Goal: Task Accomplishment & Management: Manage account settings

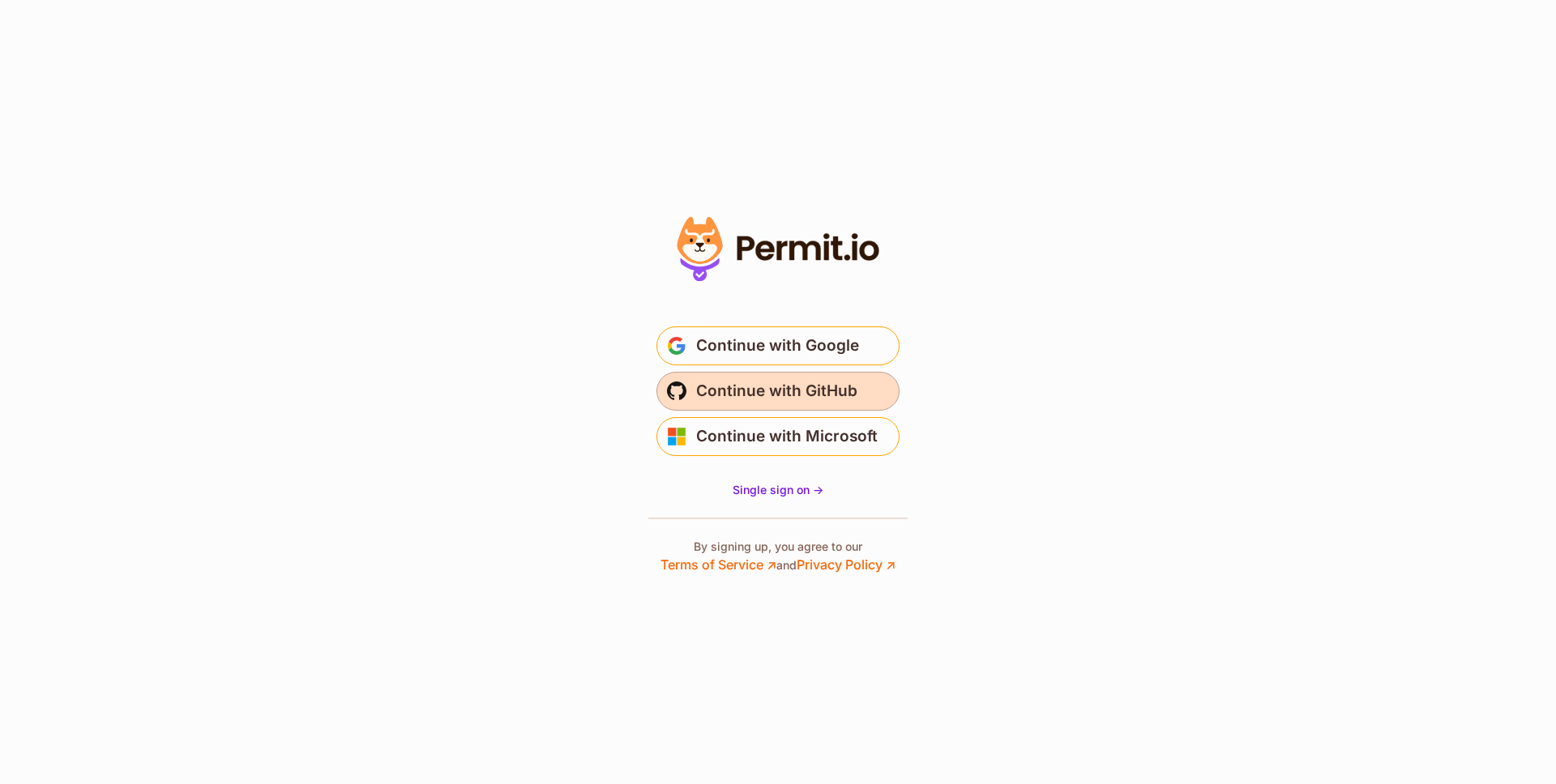
click at [797, 389] on span "Continue with GitHub" at bounding box center [777, 391] width 161 height 26
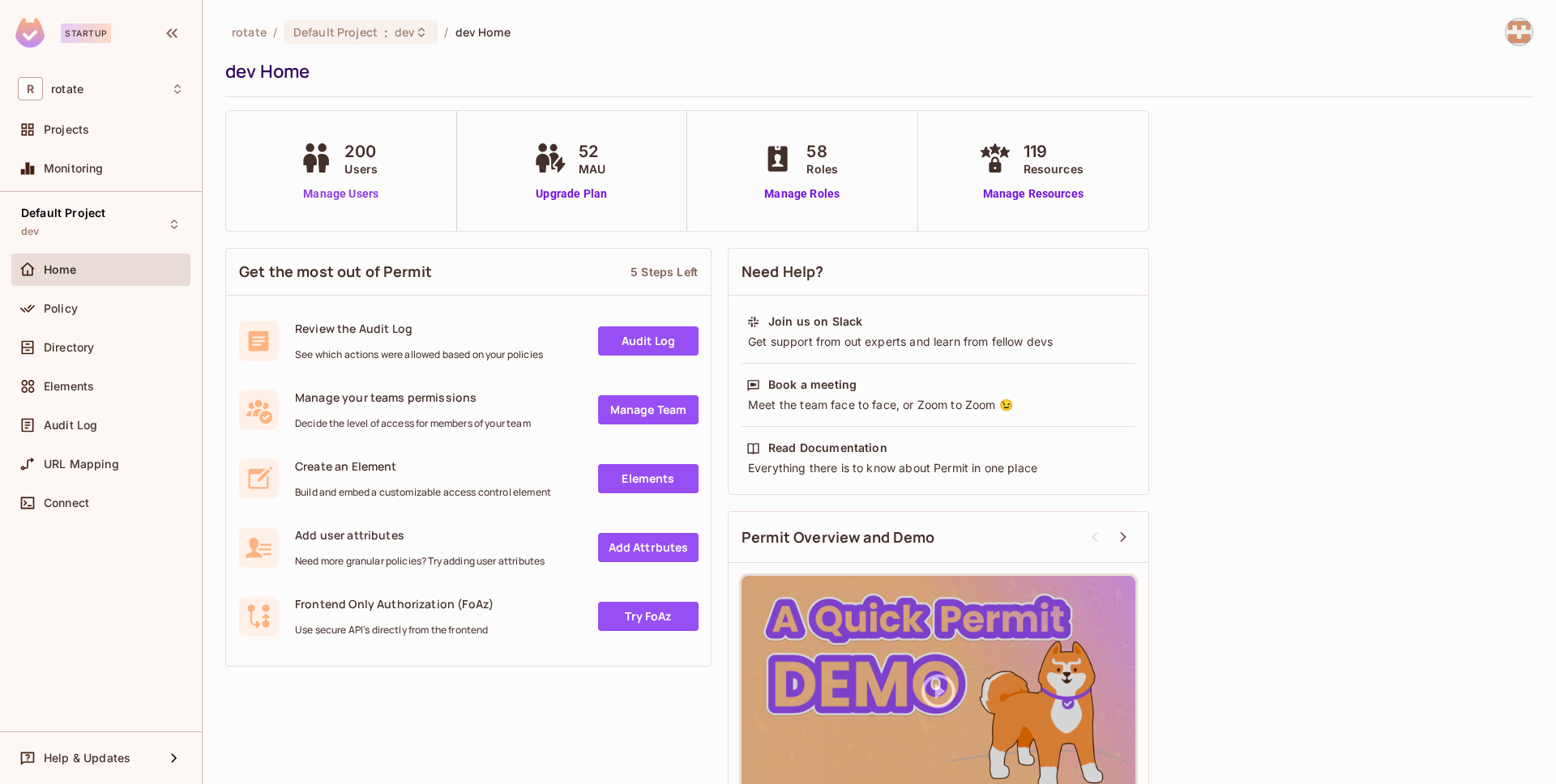
click at [343, 196] on link "Manage Users" at bounding box center [340, 193] width 90 height 17
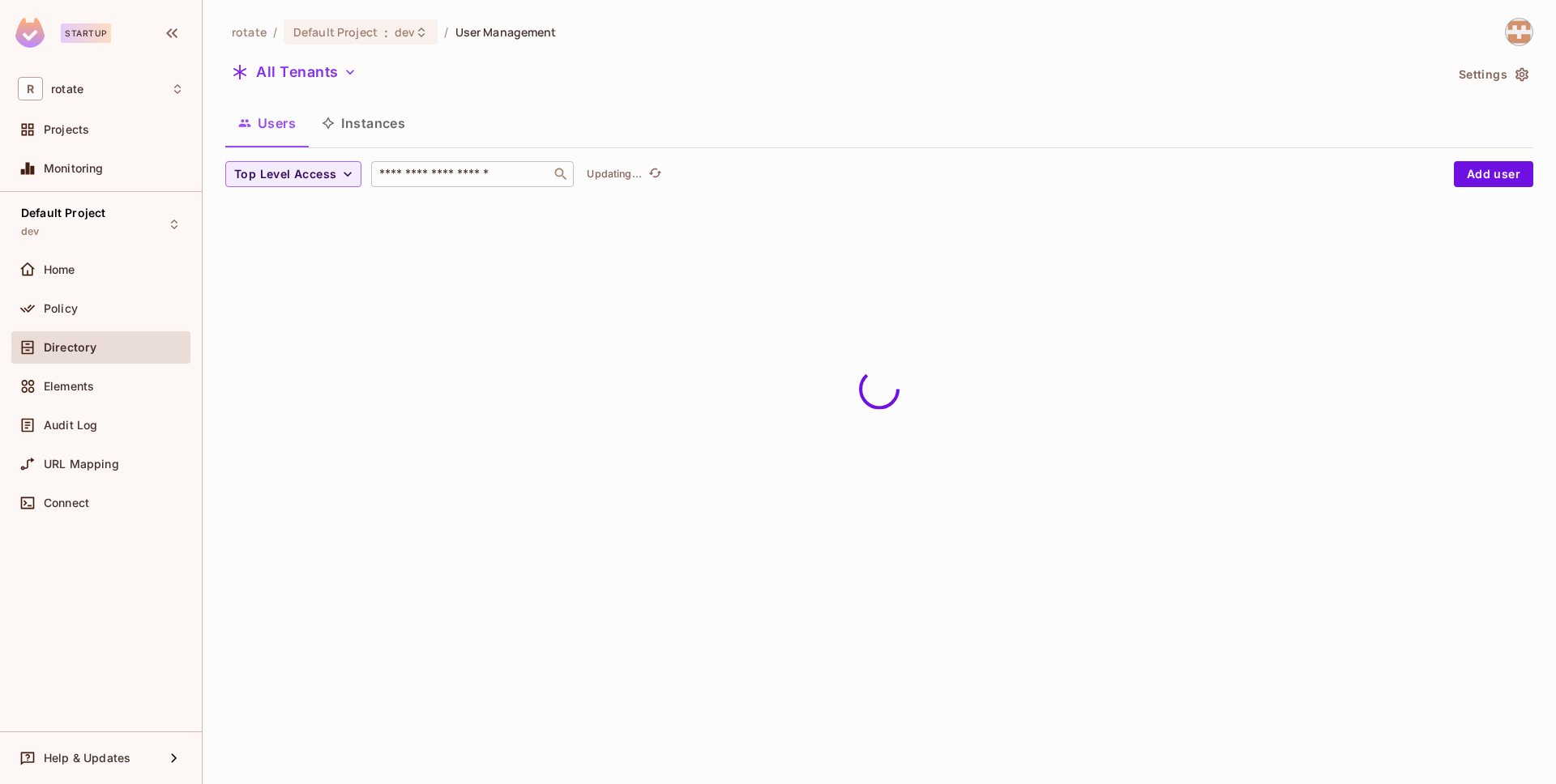
click at [443, 179] on input "text" at bounding box center [461, 174] width 170 height 16
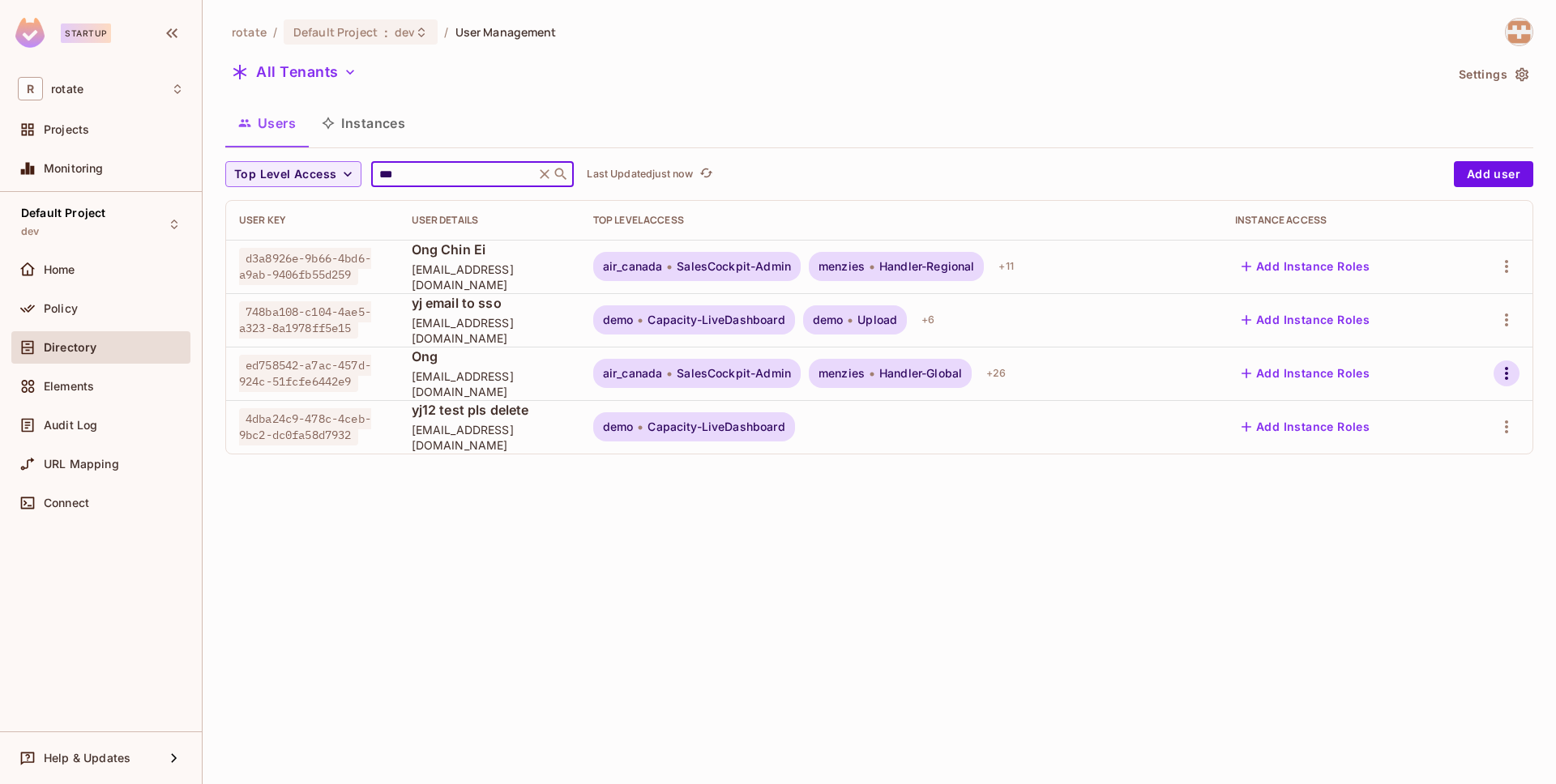
type input "***"
click at [1506, 374] on icon "button" at bounding box center [1507, 373] width 4 height 13
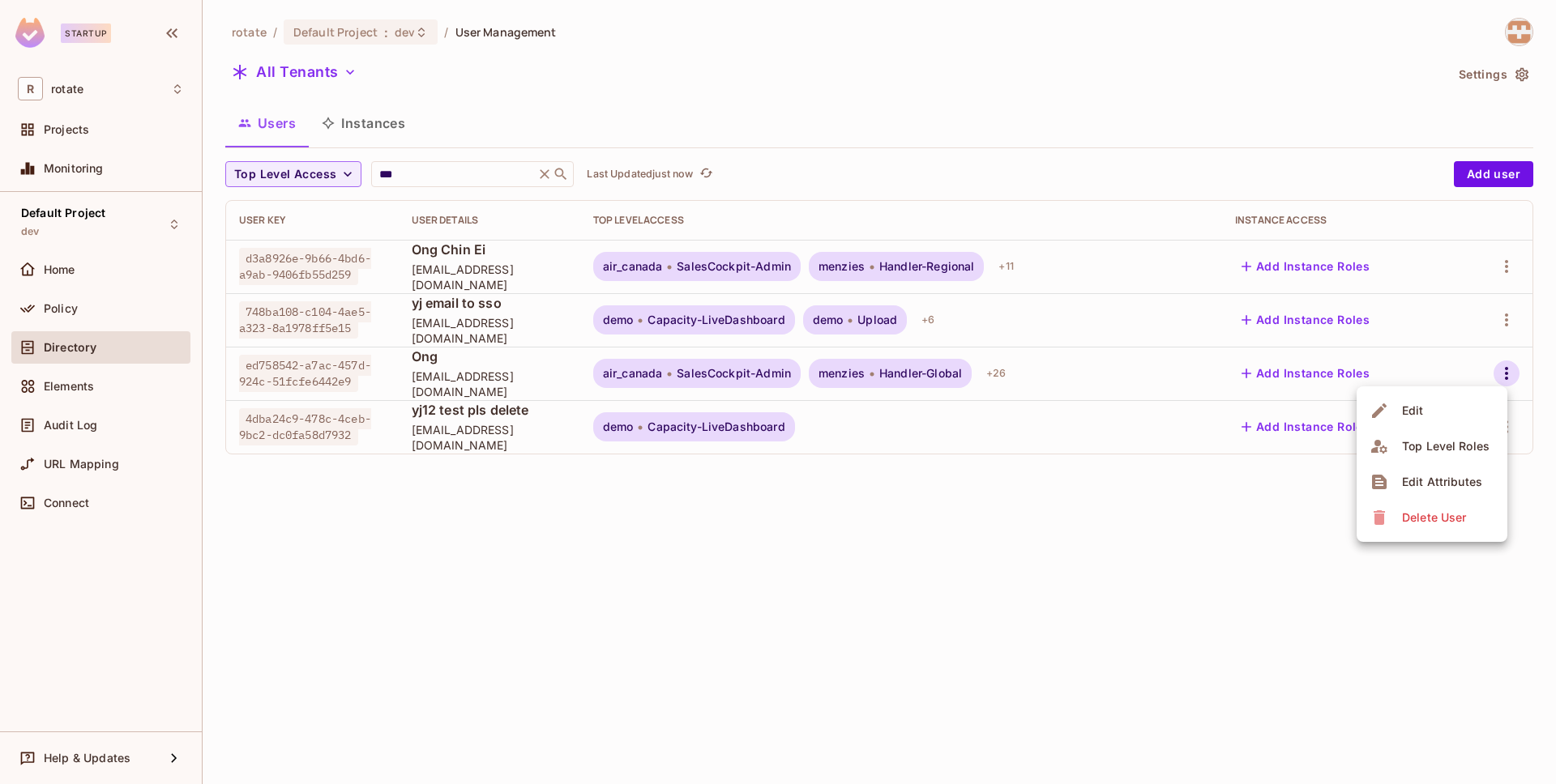
click at [1454, 439] on div "Top Level Roles" at bounding box center [1446, 446] width 88 height 16
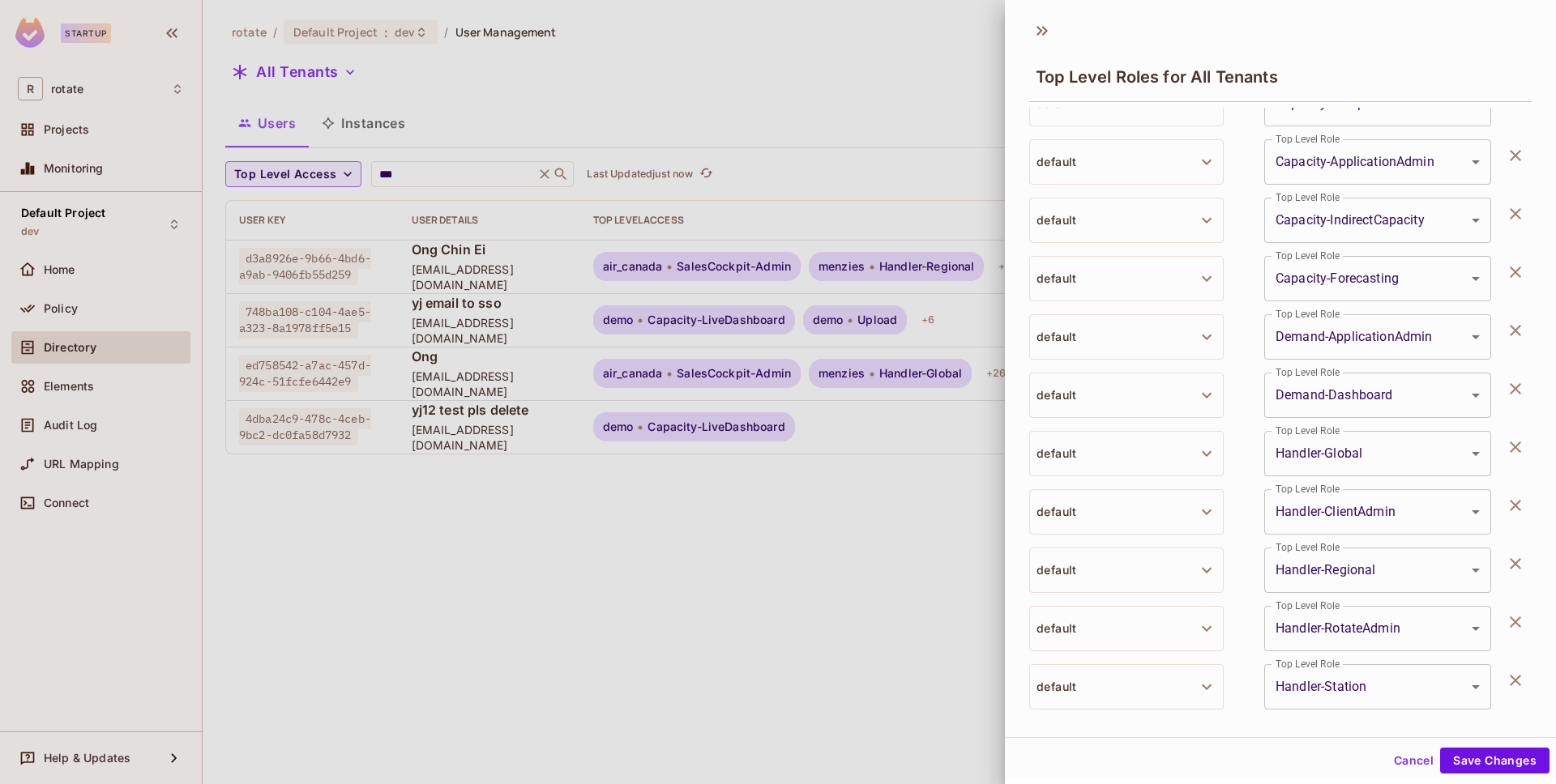
scroll to position [1154, 0]
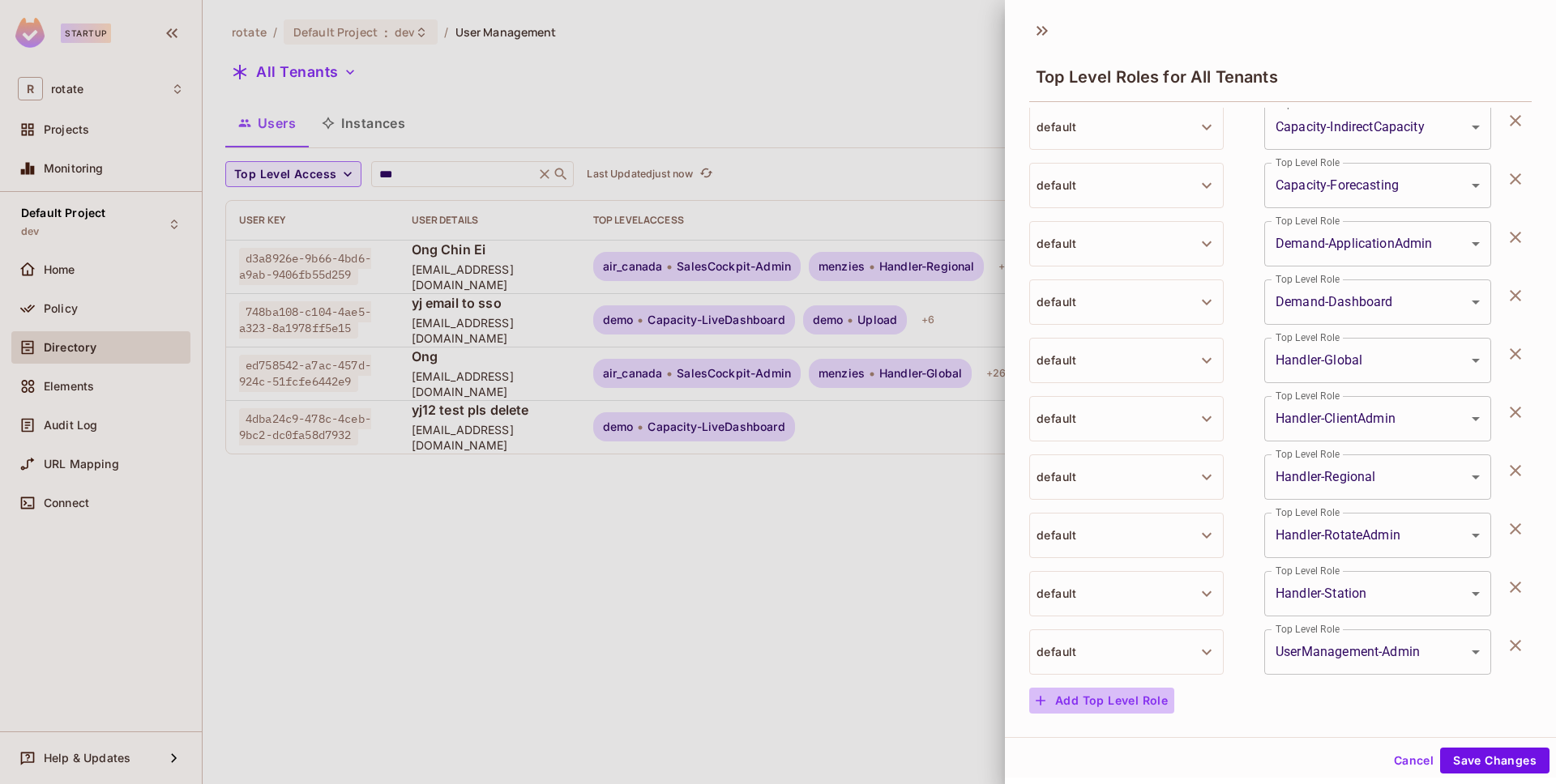
click at [1110, 698] on button "Add Top Level Role" at bounding box center [1102, 701] width 145 height 26
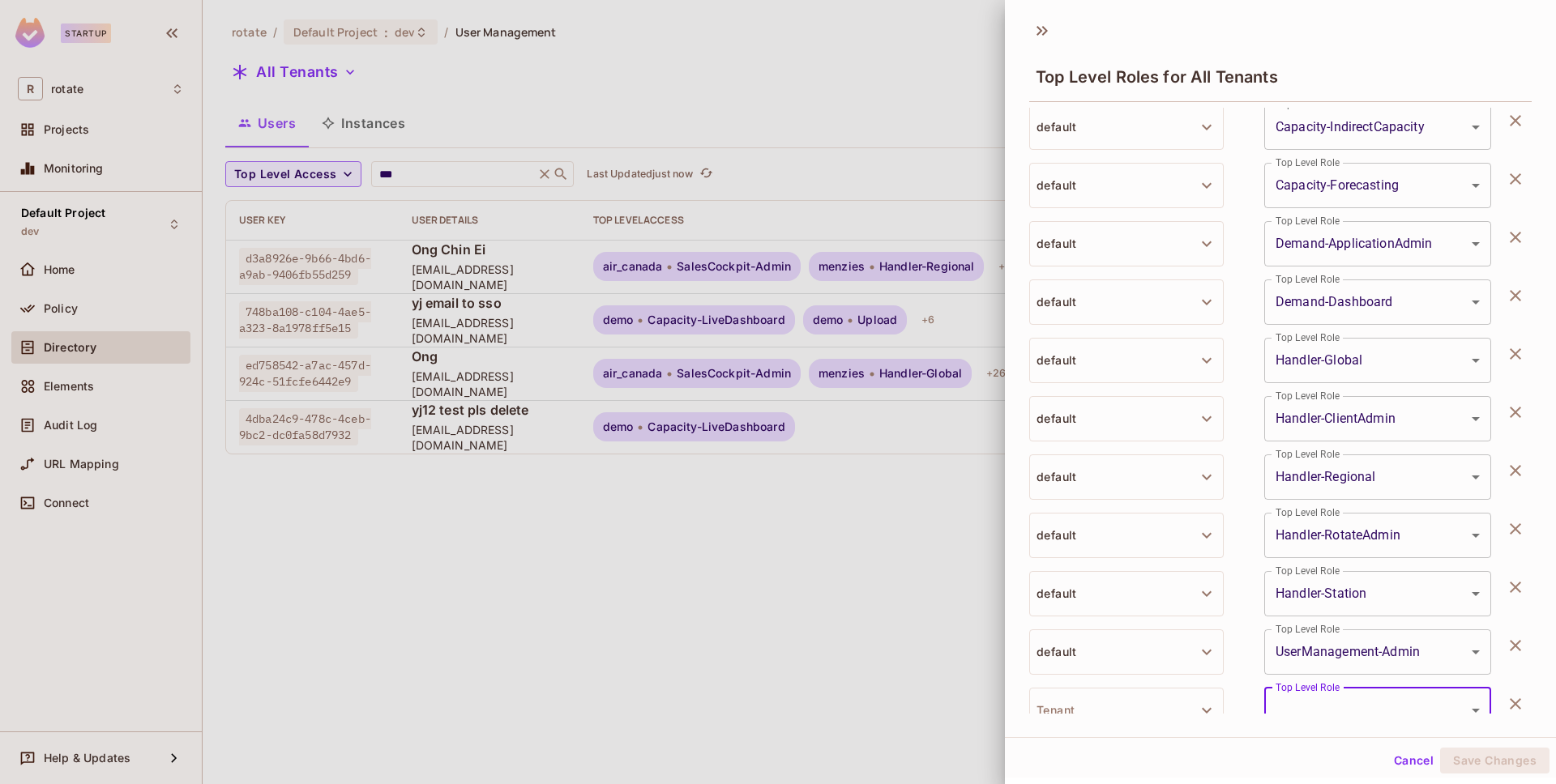
scroll to position [1173, 0]
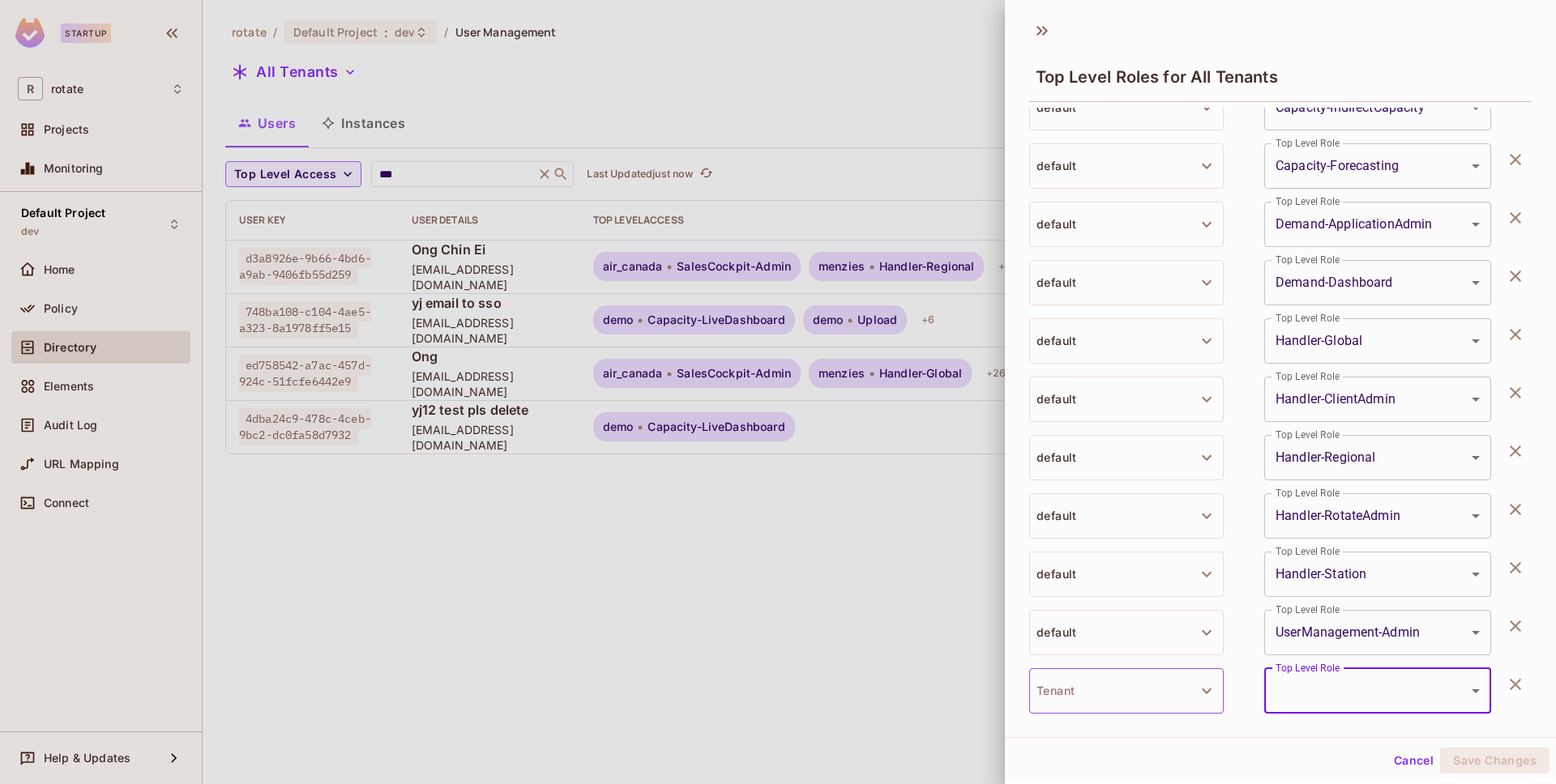
click at [1106, 693] on button "Tenant" at bounding box center [1126, 691] width 194 height 45
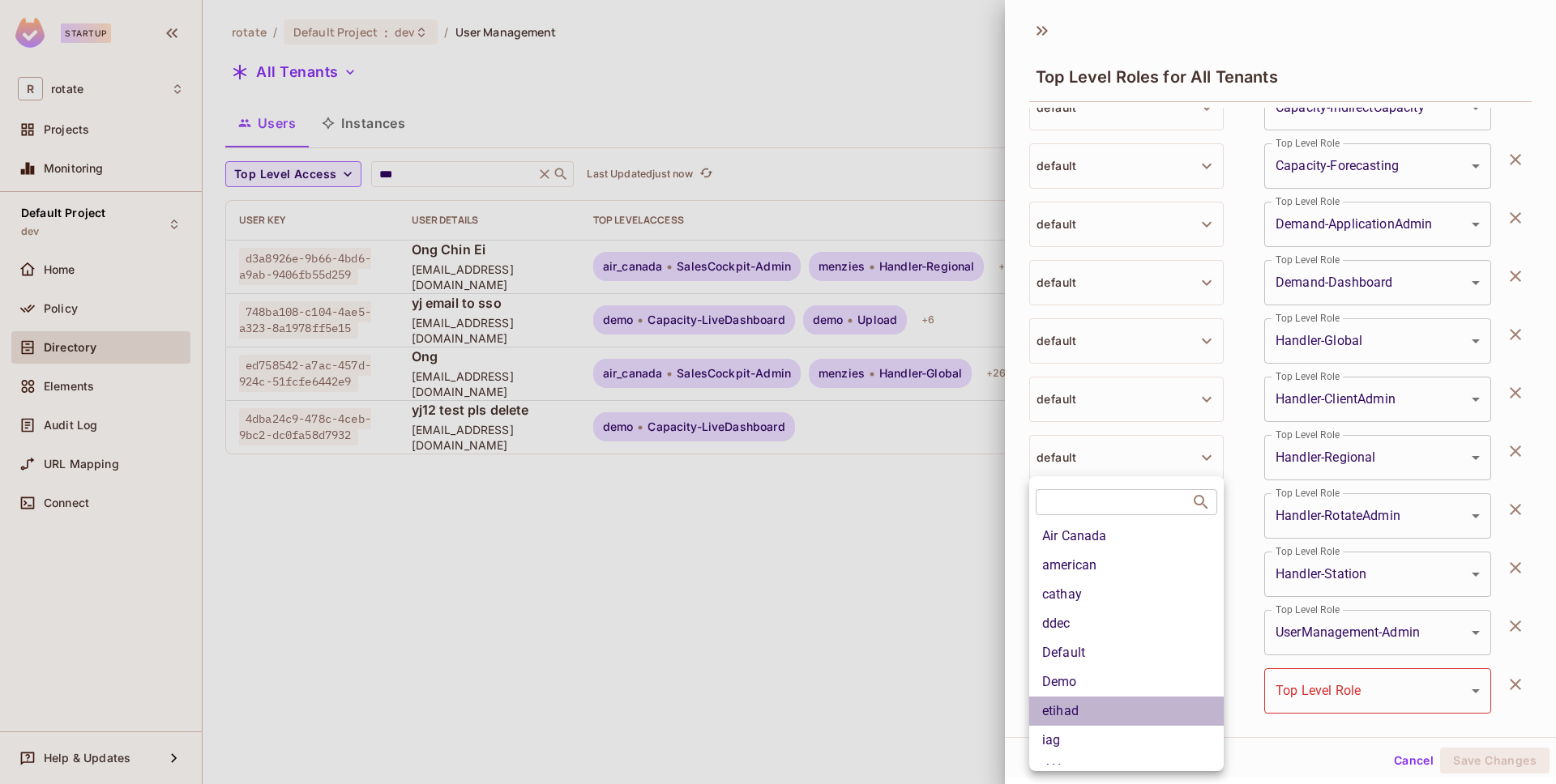
click at [1085, 706] on li "etihad" at bounding box center [1126, 711] width 194 height 29
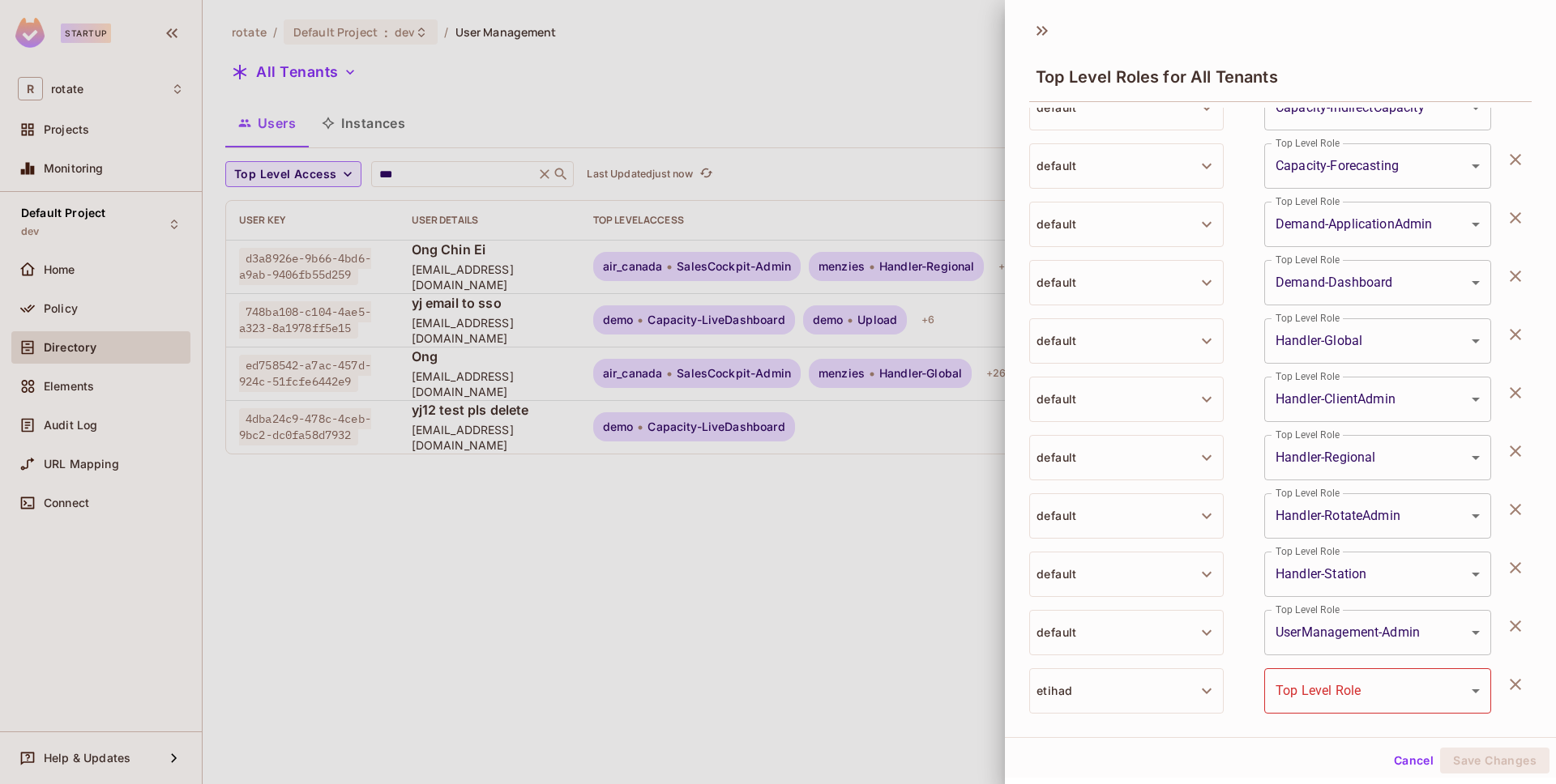
click at [1324, 707] on body "Startup R rotate Projects Monitoring Default Project dev Home Policy Directory …" at bounding box center [778, 392] width 1556 height 784
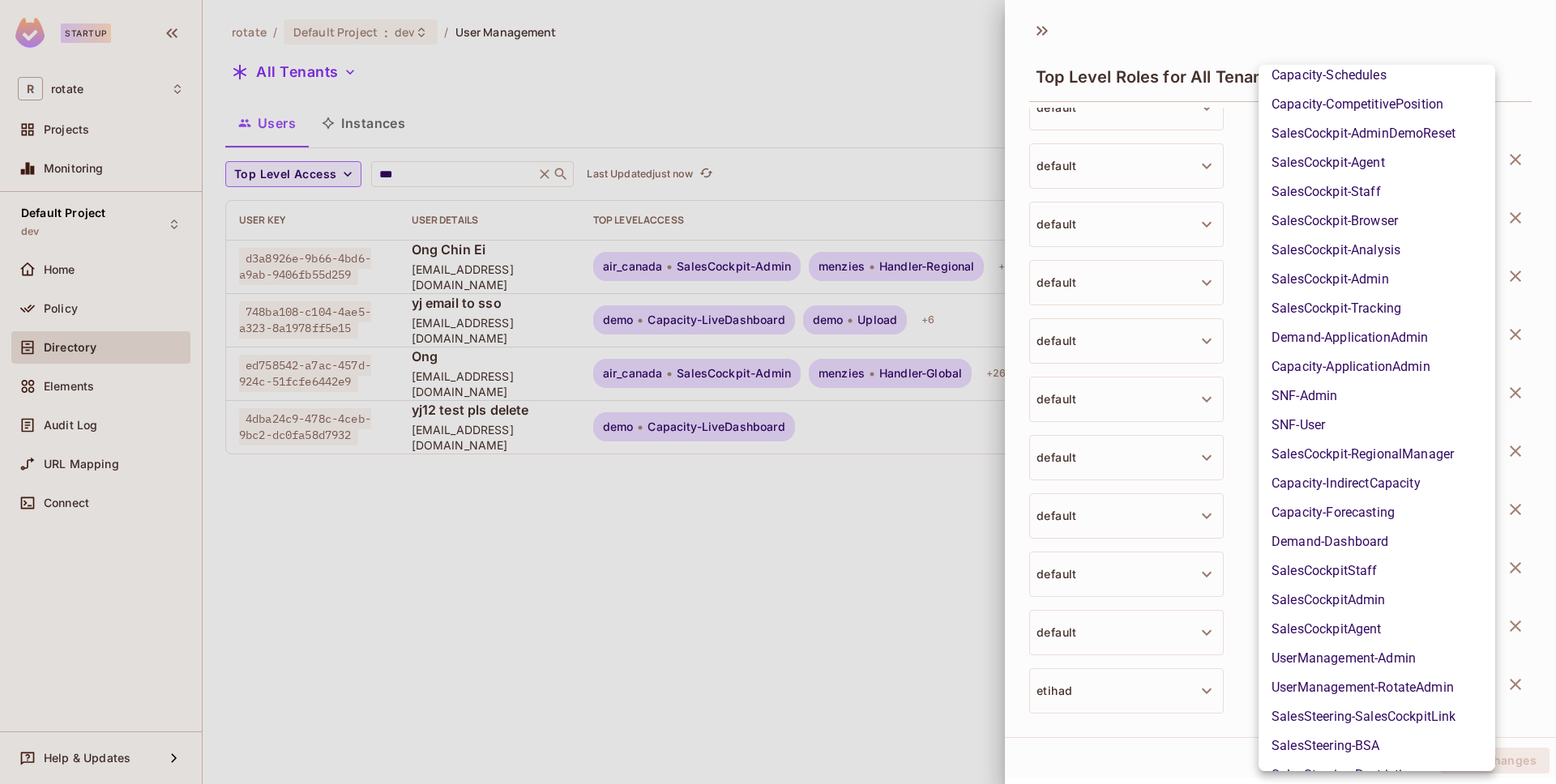
scroll to position [496, 0]
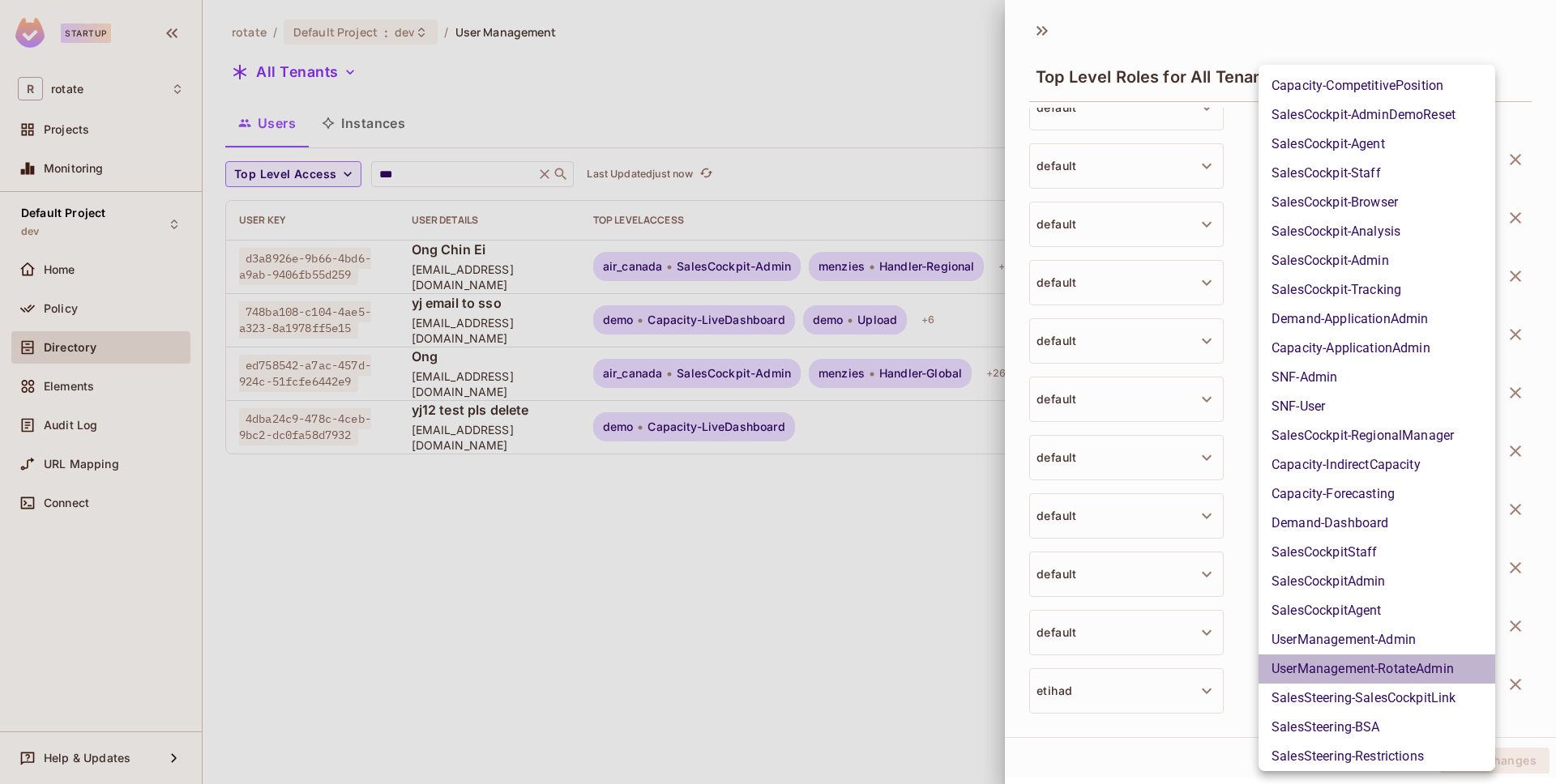
click at [1332, 668] on li "UserManagement-RotateAdmin" at bounding box center [1377, 669] width 237 height 29
type input "**********"
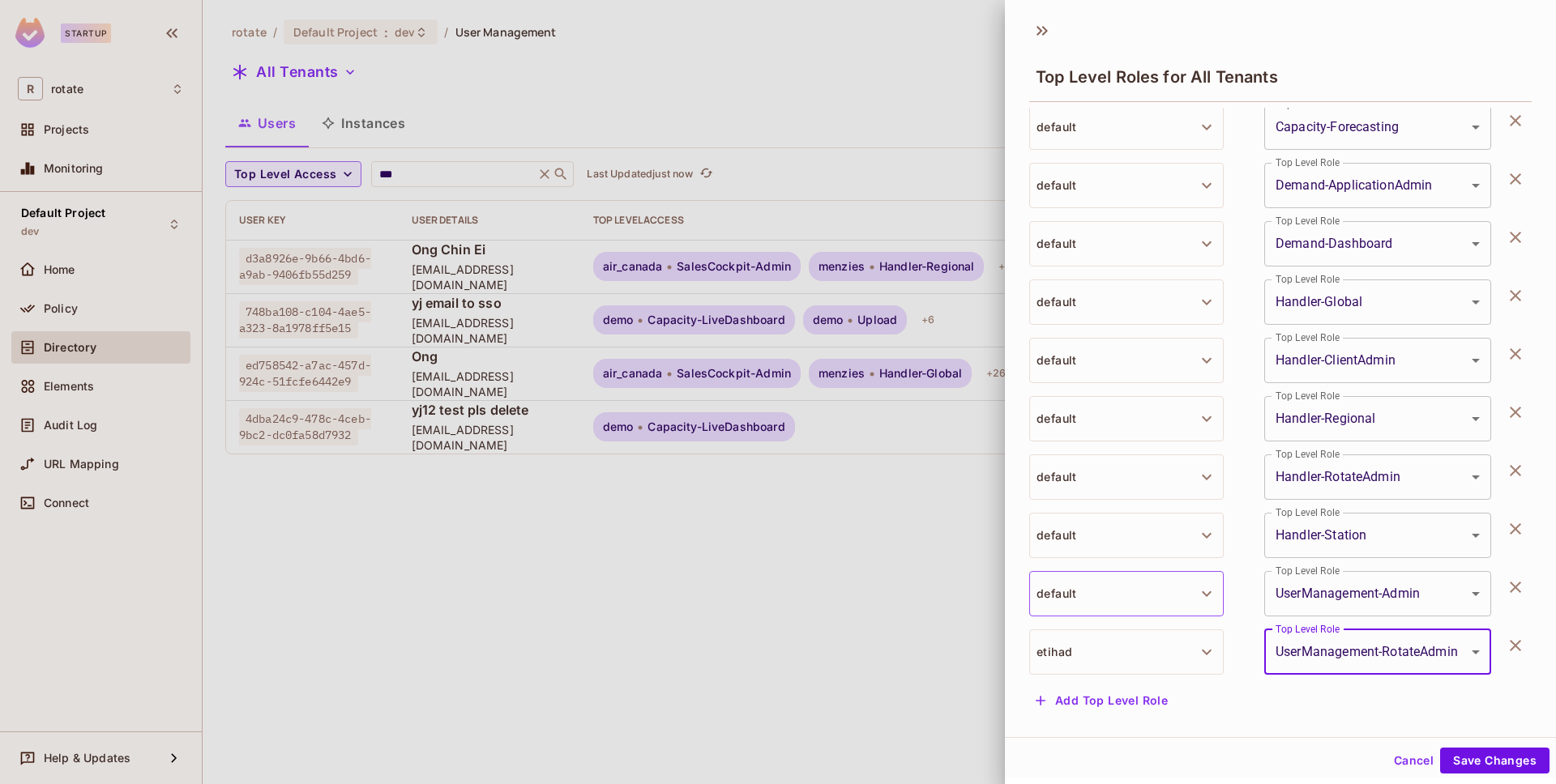
scroll to position [3, 0]
click at [1466, 755] on button "Save Changes" at bounding box center [1495, 758] width 109 height 26
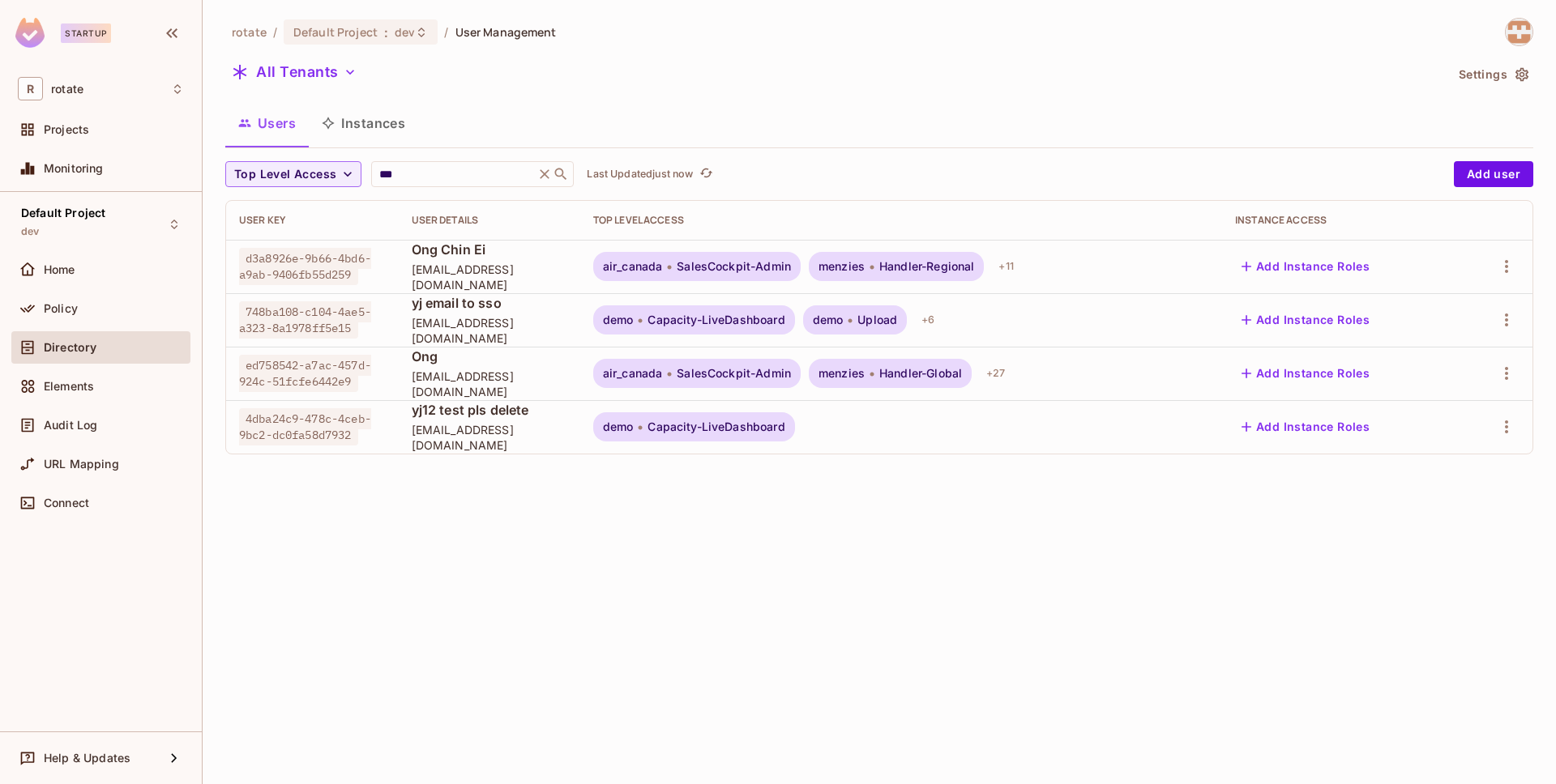
click at [426, 356] on span "Ong" at bounding box center [489, 357] width 155 height 18
click at [1011, 366] on div "+ 27" at bounding box center [996, 373] width 32 height 26
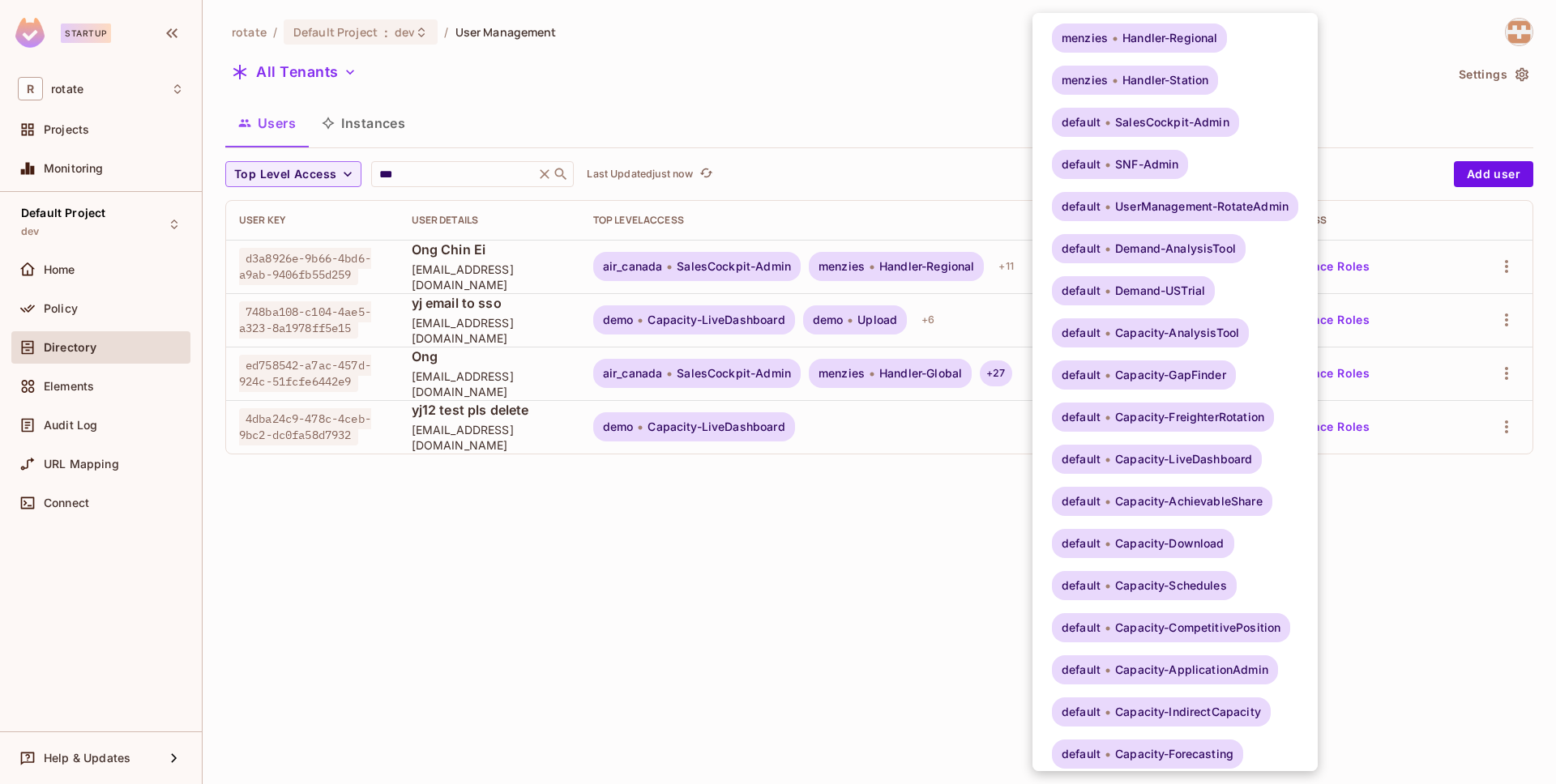
scroll to position [0, 0]
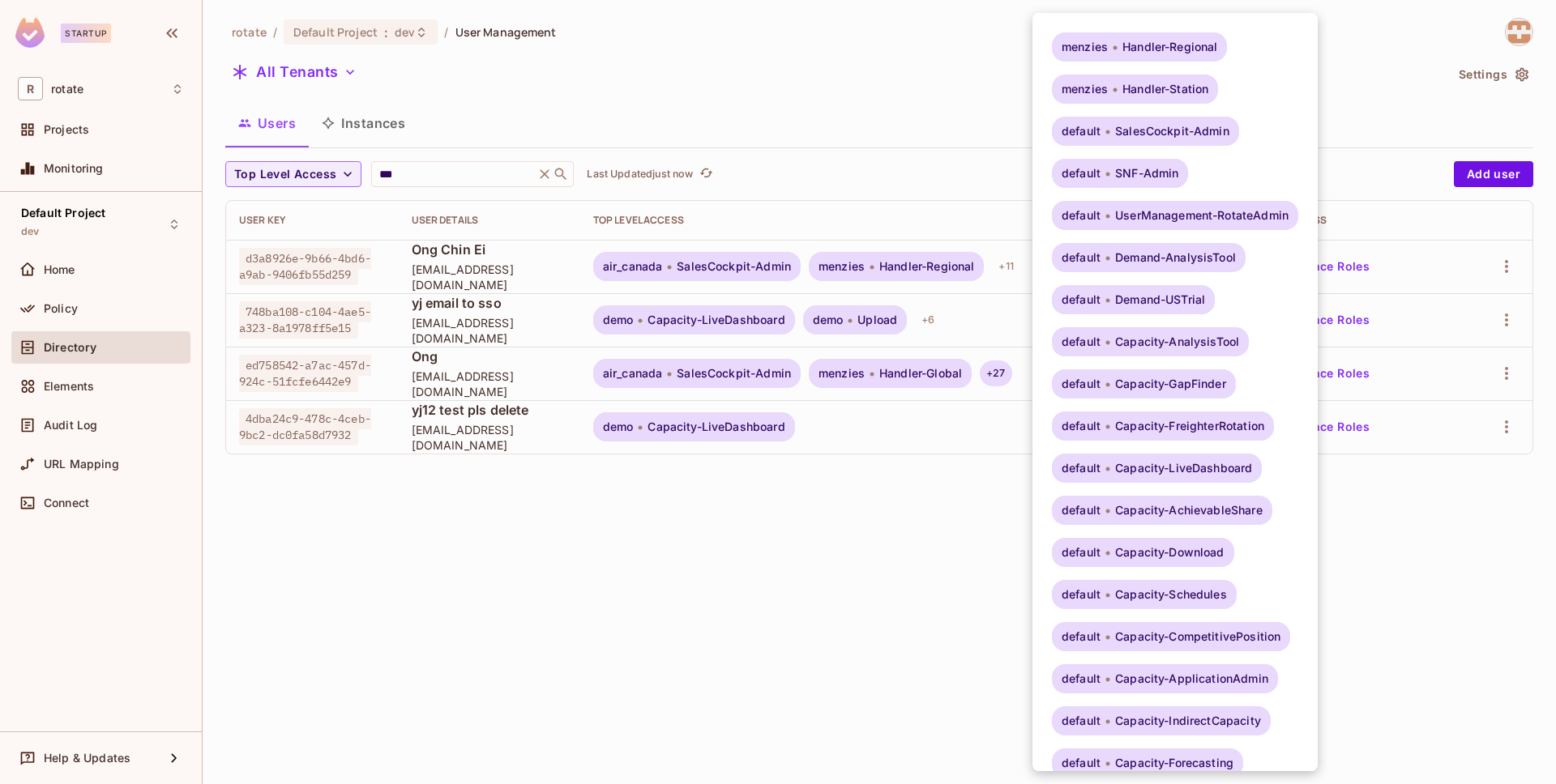
click at [932, 523] on div at bounding box center [778, 392] width 1556 height 784
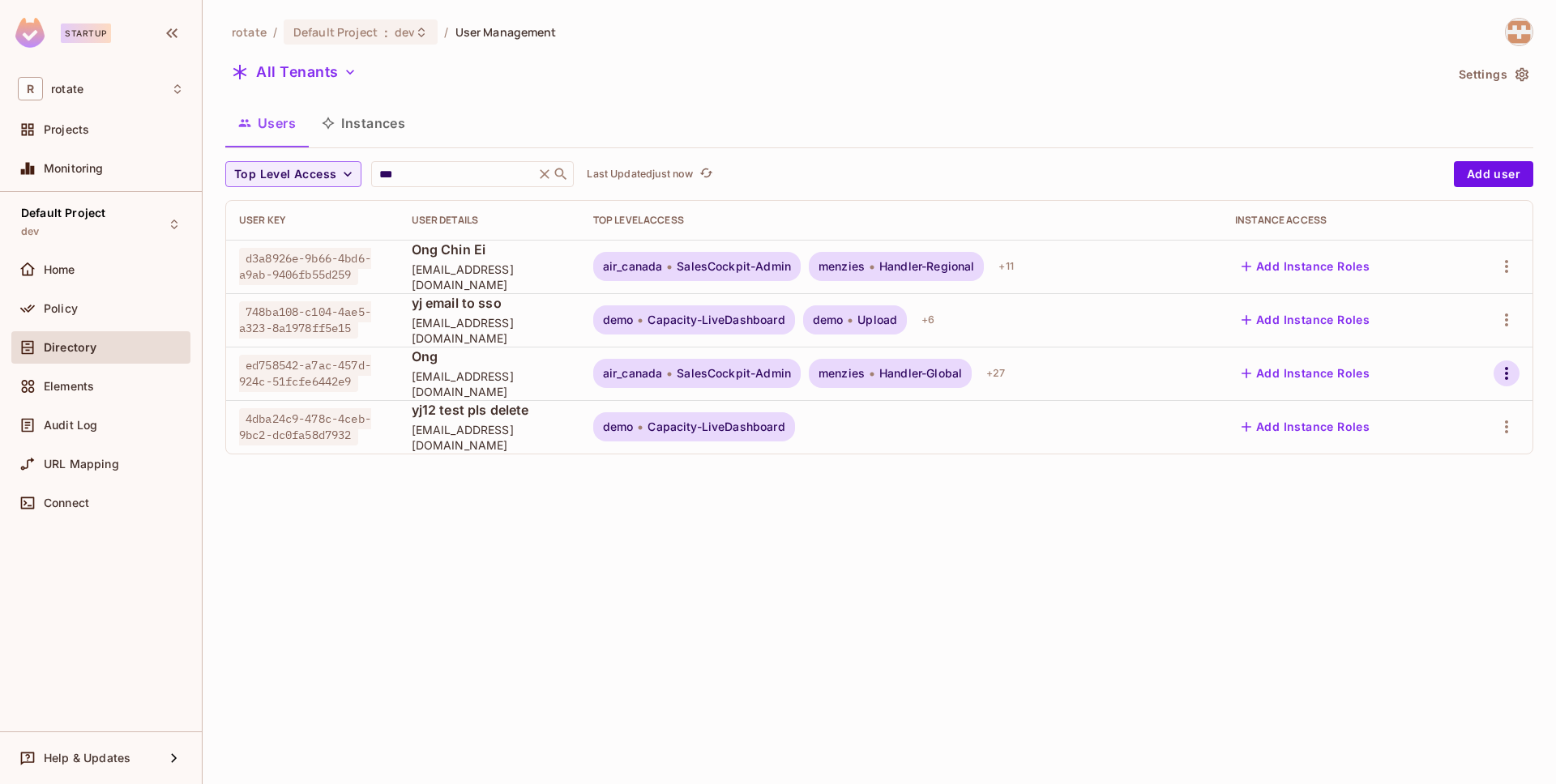
click at [1503, 384] on button "button" at bounding box center [1506, 373] width 26 height 26
click at [1466, 451] on div "Top Level Roles" at bounding box center [1446, 446] width 88 height 16
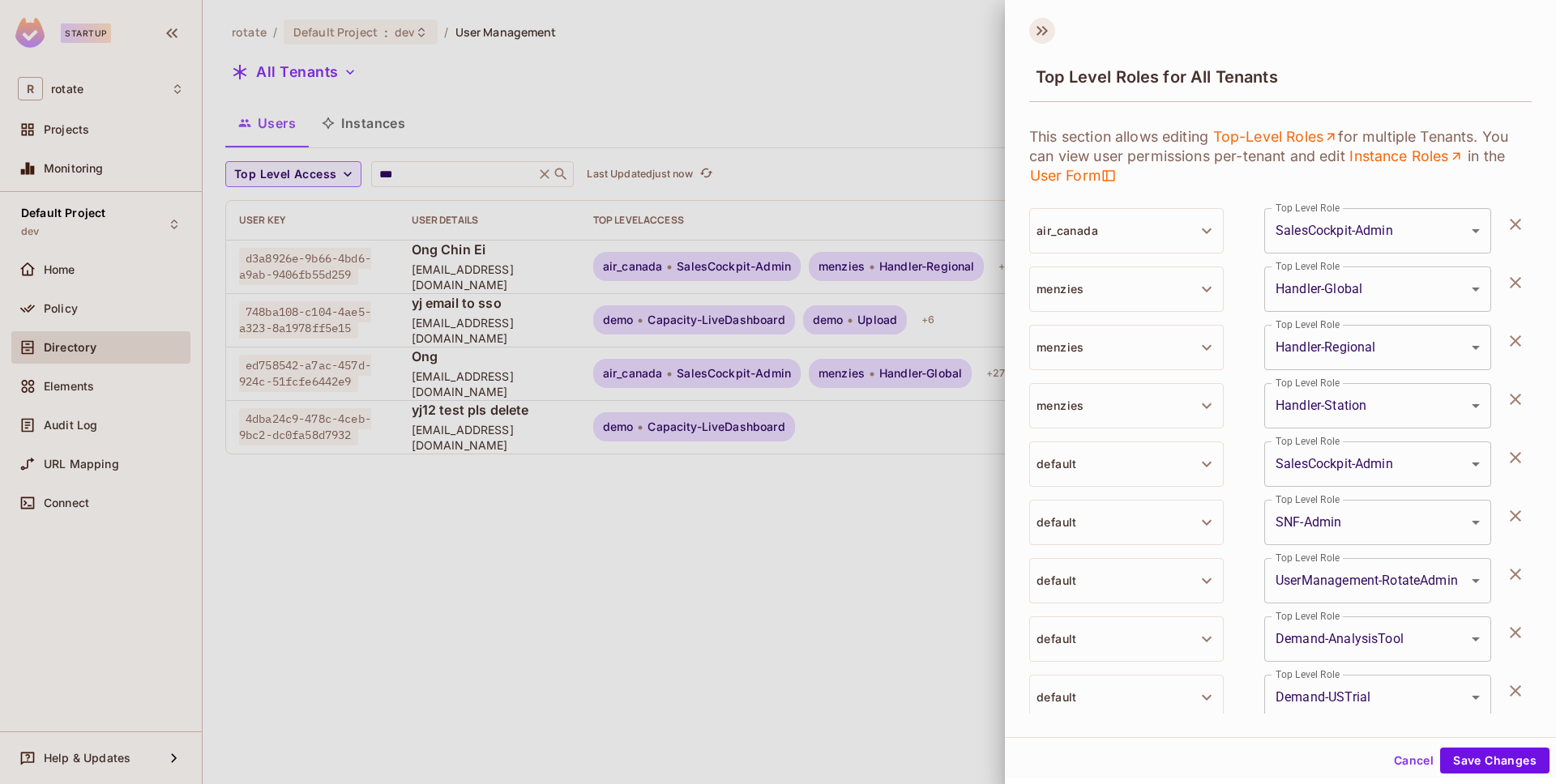
click at [1044, 32] on icon at bounding box center [1041, 30] width 26 height 26
